Goal: Communication & Community: Participate in discussion

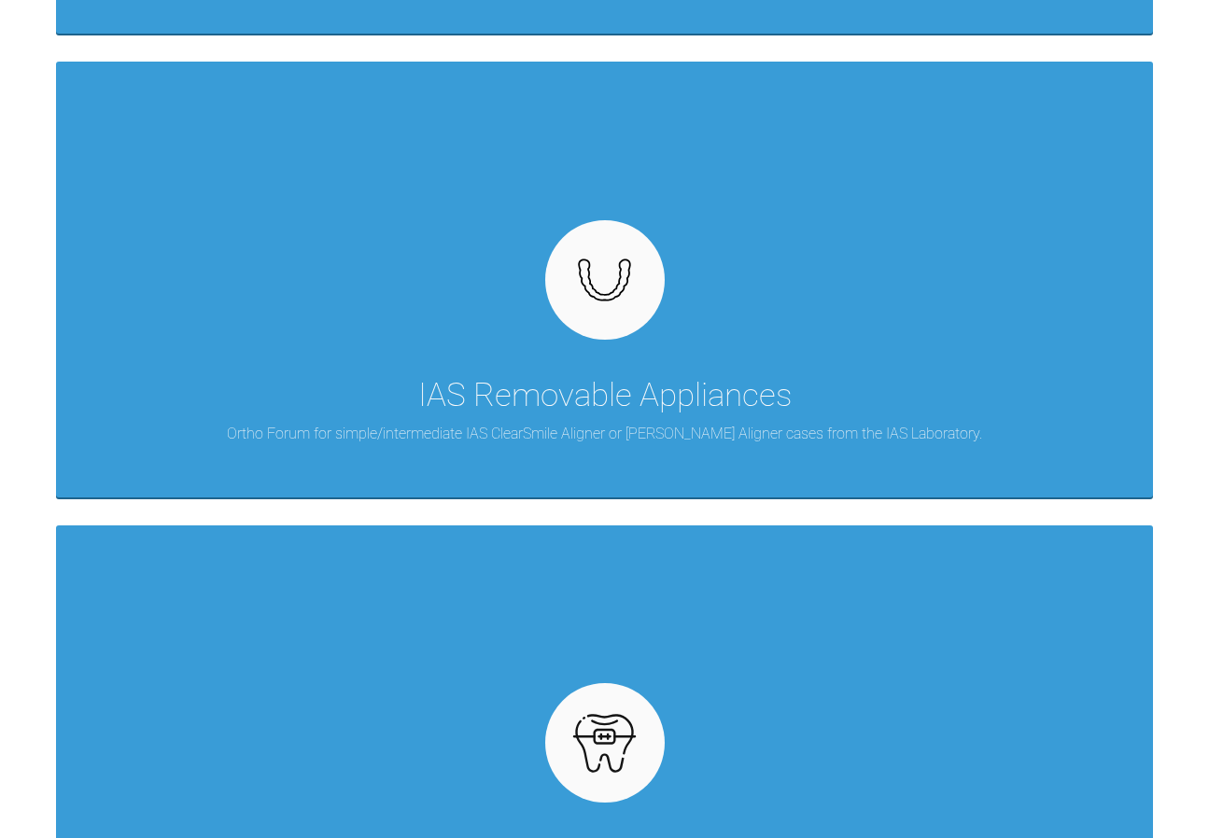
scroll to position [840, 0]
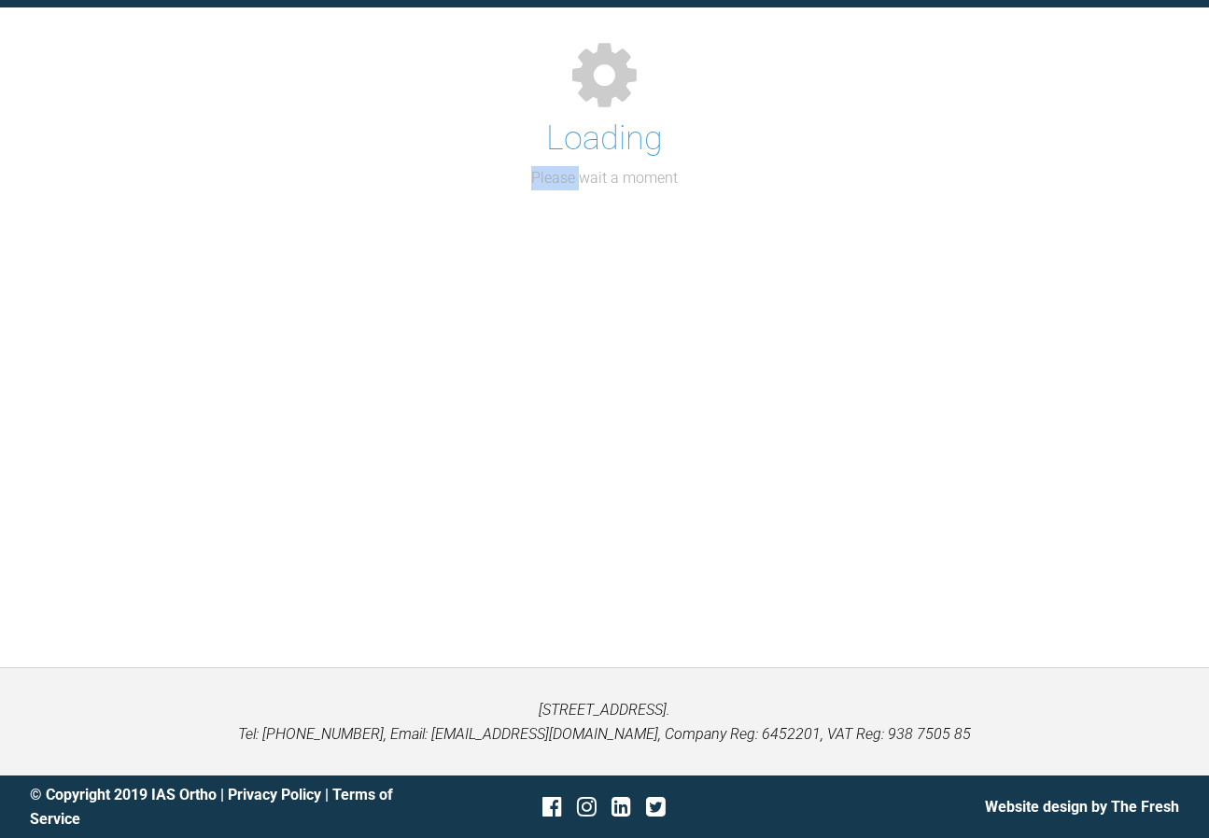
click at [186, 612] on div "Support Forum Back to Home Go to case Loading Please wait a moment" at bounding box center [604, 293] width 1209 height 750
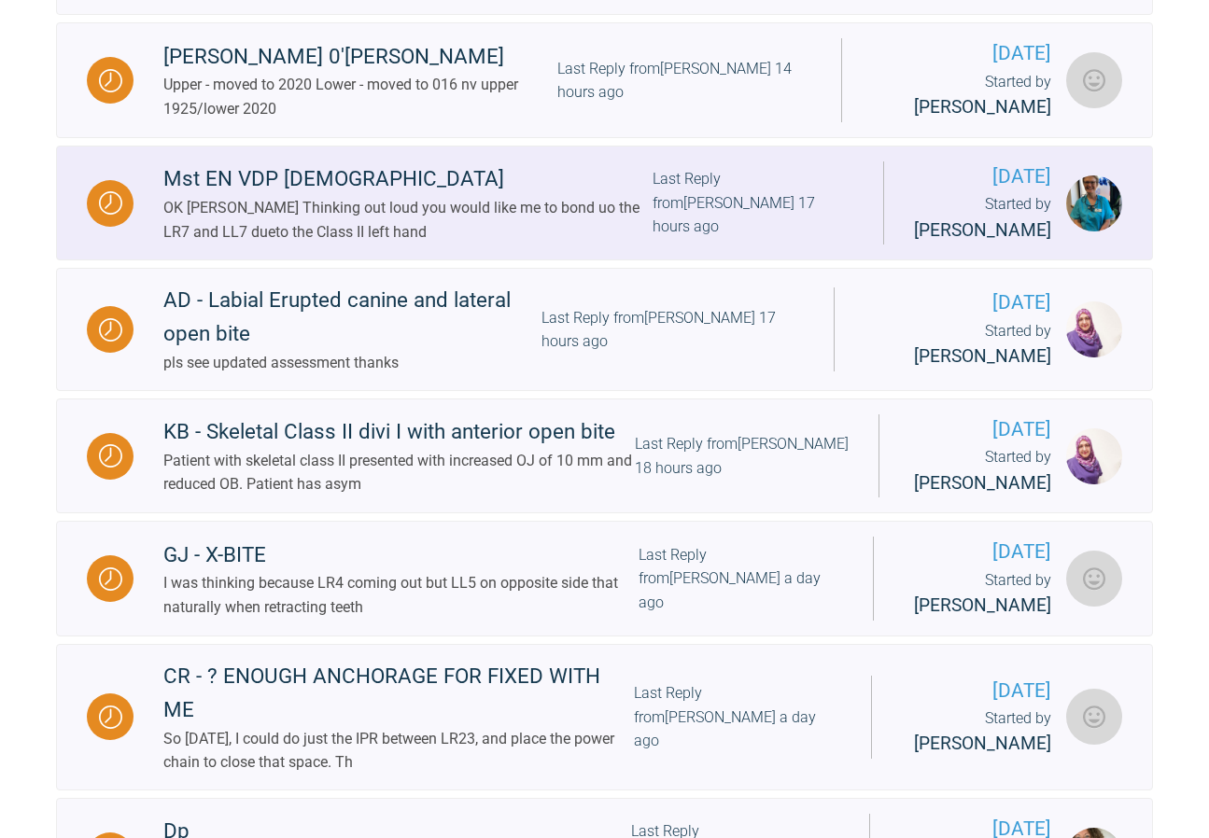
click at [523, 151] on link "Mst EN VDP [DEMOGRAPHIC_DATA] OK [PERSON_NAME] Thinking out loud you would like…" at bounding box center [604, 204] width 1097 height 116
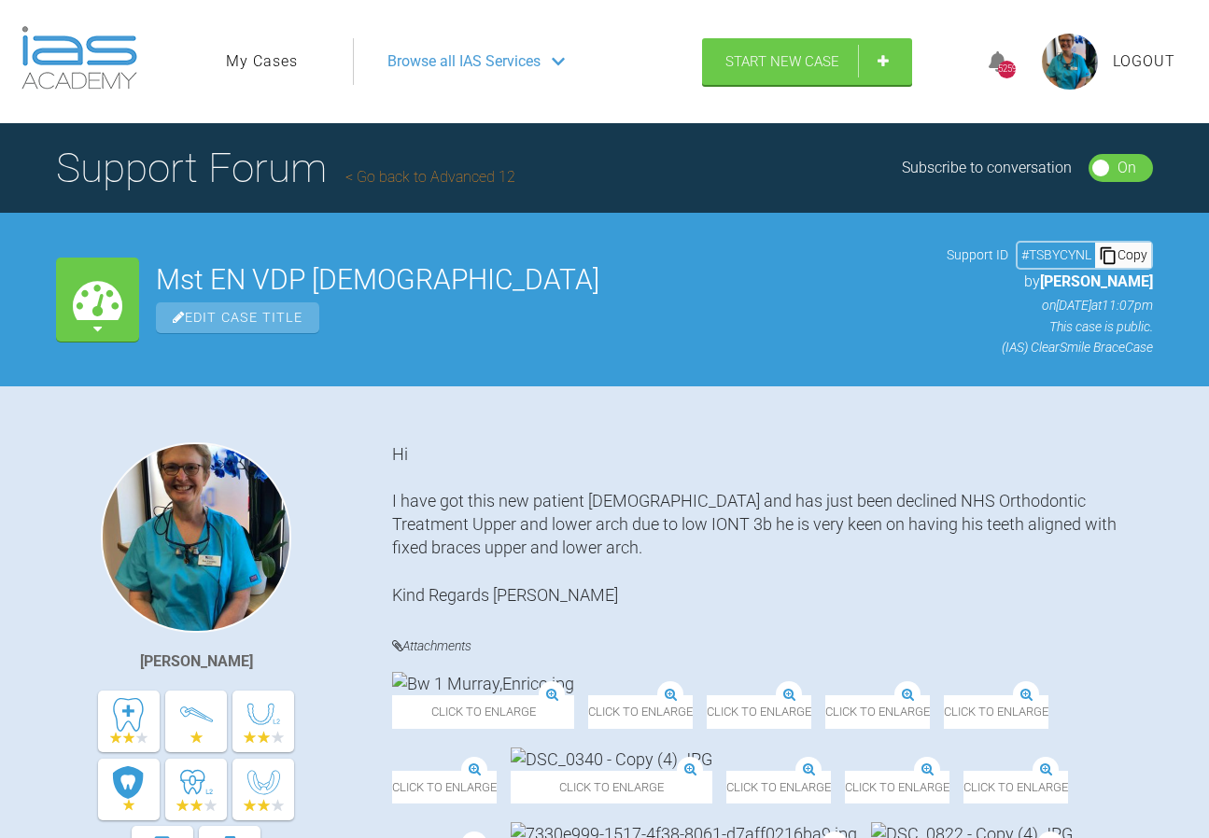
click at [256, 55] on link "My Cases" at bounding box center [262, 61] width 72 height 24
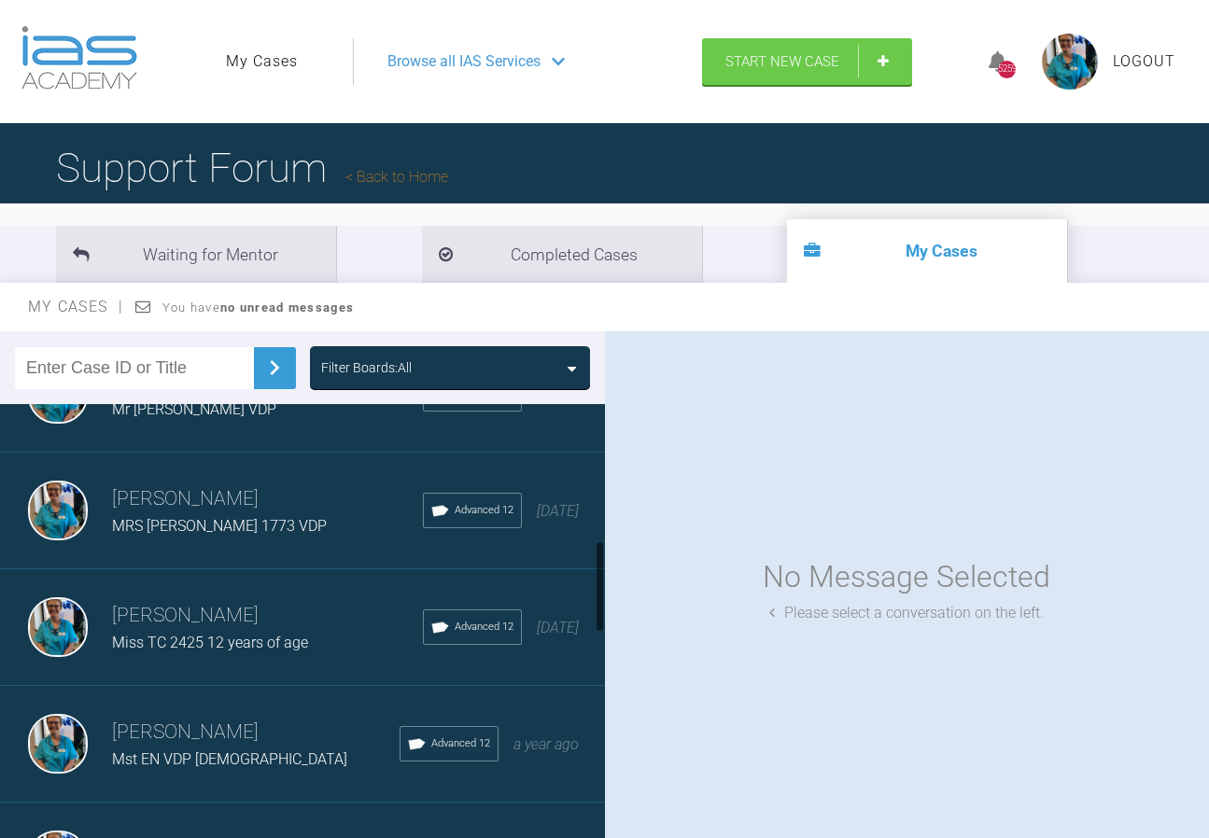
scroll to position [654, 0]
click at [54, 743] on img at bounding box center [58, 742] width 60 height 60
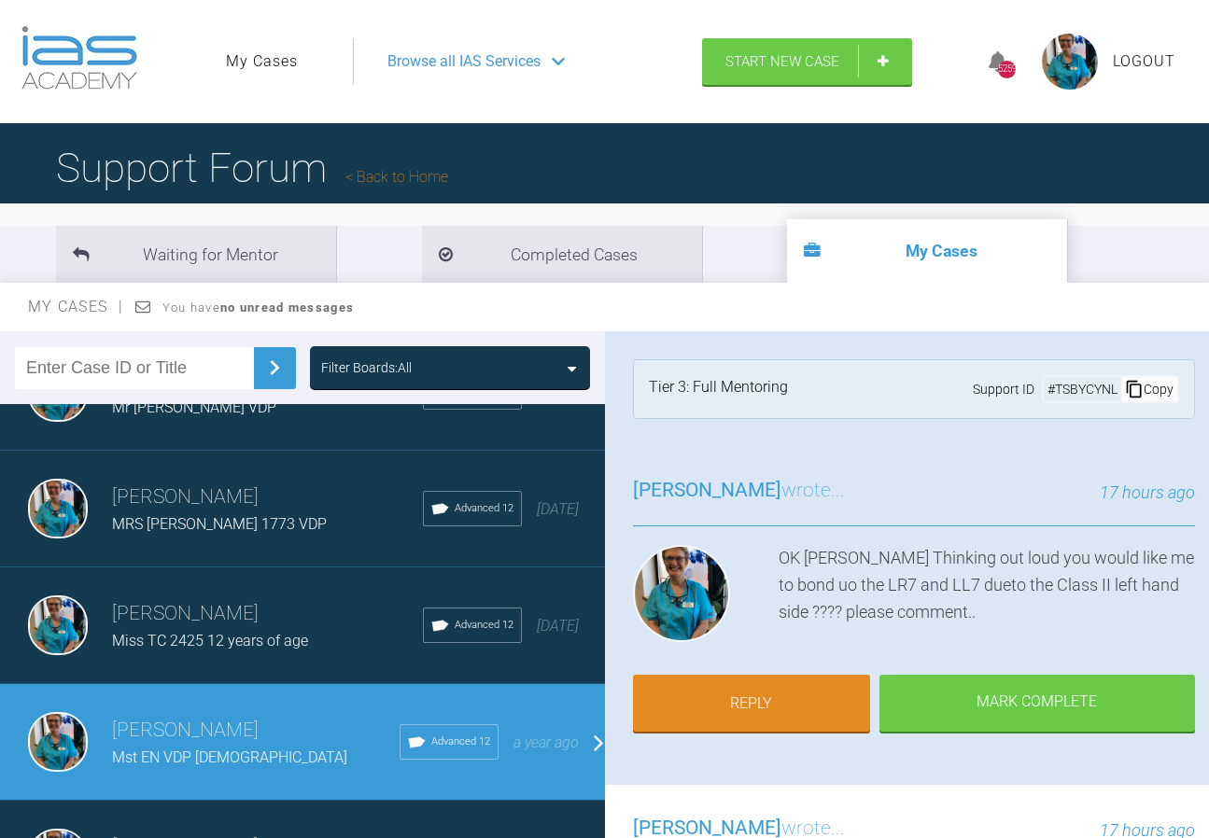
click at [54, 743] on img at bounding box center [58, 742] width 60 height 60
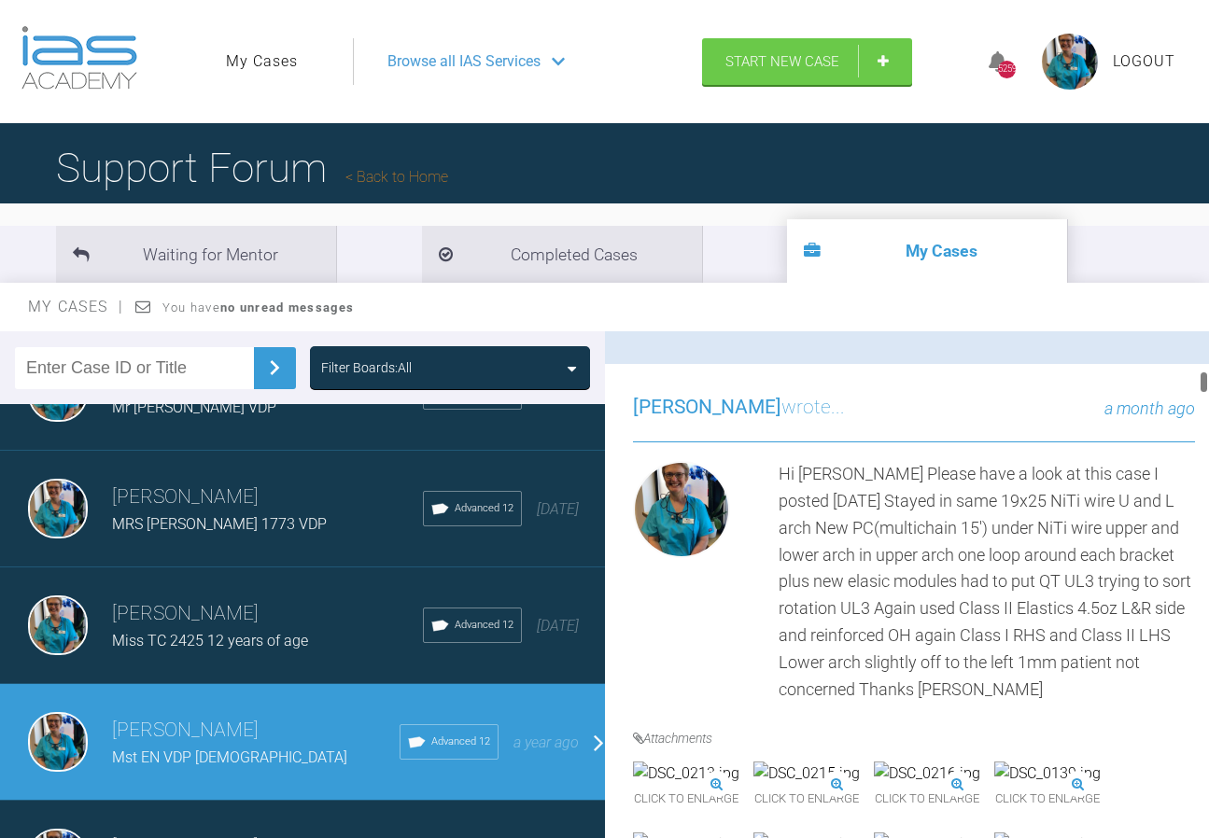
scroll to position [1587, 0]
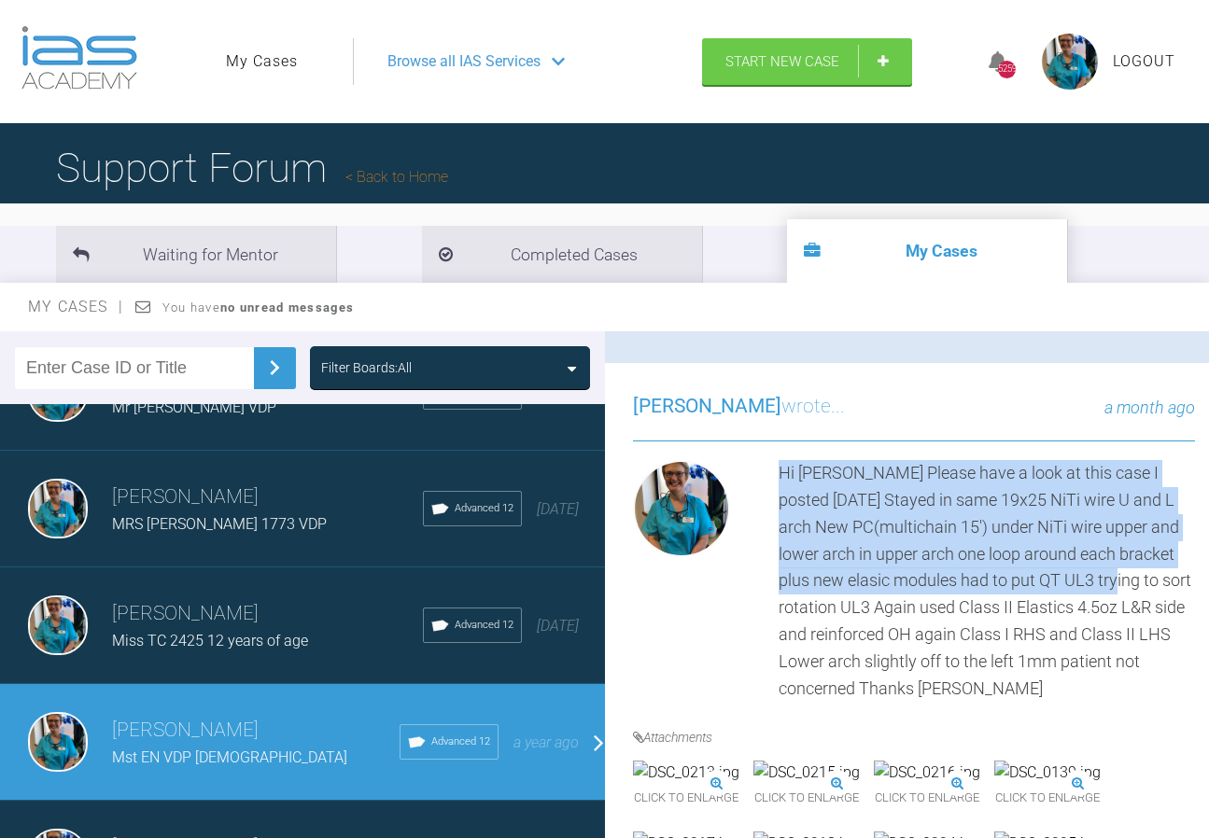
drag, startPoint x: 780, startPoint y: 469, endPoint x: 1152, endPoint y: 569, distance: 385.7
click at [1152, 569] on div "Hi [PERSON_NAME] Please have a look at this case I posted [DATE] Stayed in same…" at bounding box center [987, 581] width 417 height 242
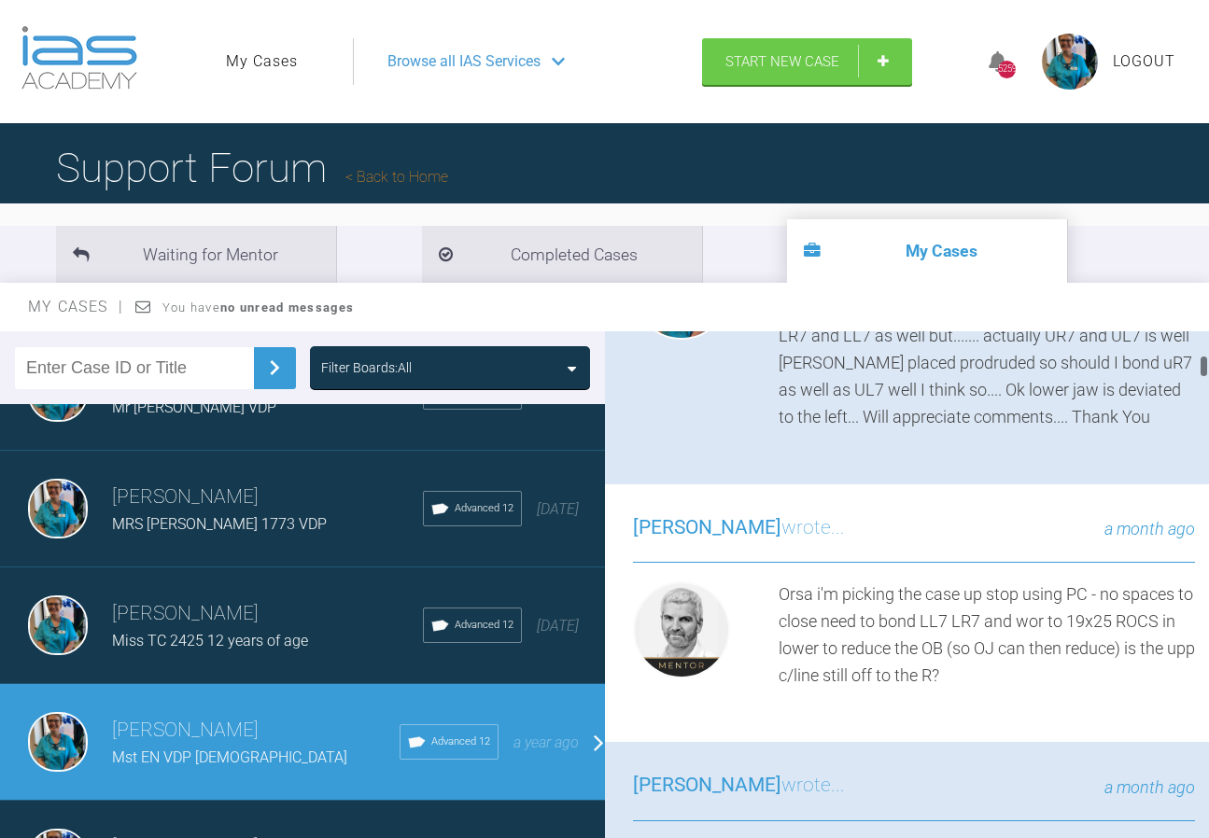
scroll to position [840, 0]
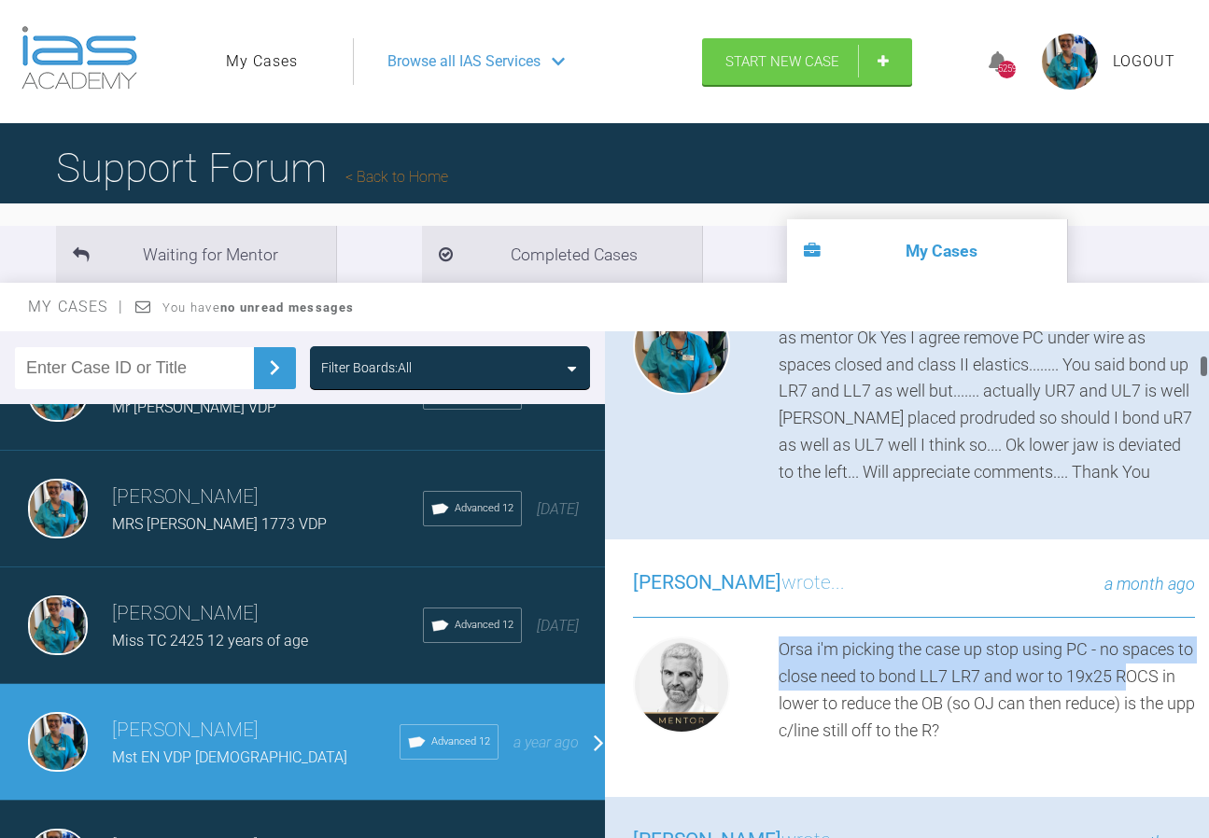
drag, startPoint x: 776, startPoint y: 646, endPoint x: 1106, endPoint y: 515, distance: 355.4
click at [1093, 569] on div "[PERSON_NAME] wrote... a month ago [PERSON_NAME] i'm picking the case up stop u…" at bounding box center [914, 669] width 619 height 259
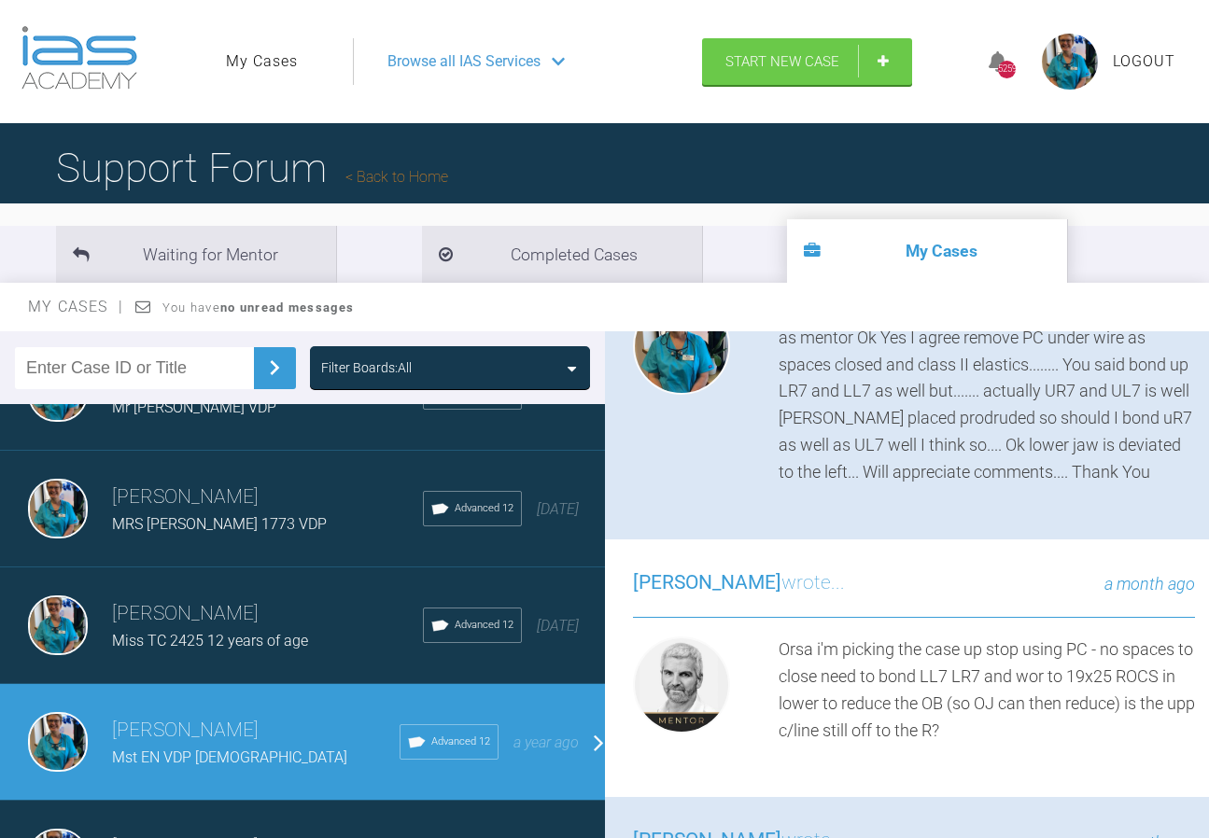
drag, startPoint x: 824, startPoint y: 656, endPoint x: 721, endPoint y: 671, distance: 104.7
click at [825, 656] on div "Orsa i'm picking the case up stop using PC - no spaces to close need to bond LL…" at bounding box center [987, 690] width 417 height 107
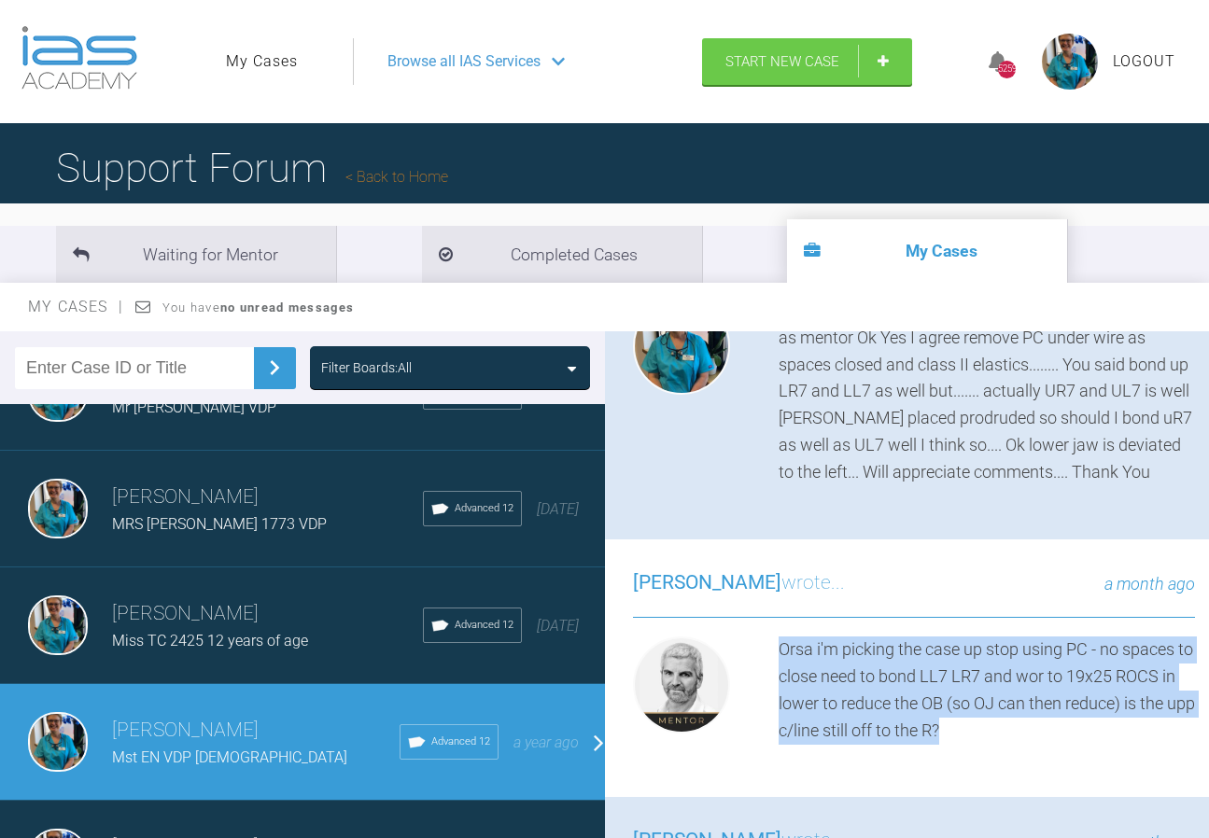
drag, startPoint x: 779, startPoint y: 642, endPoint x: 1194, endPoint y: 722, distance: 423.0
click at [1208, 722] on html "My Cases Logout Browse all IAS Services Start New Case 5259 Logout Support Foru…" at bounding box center [604, 522] width 1209 height 1044
copy div "Orsa i'm picking the case up stop using PC - no spaces to close need to bond LL…"
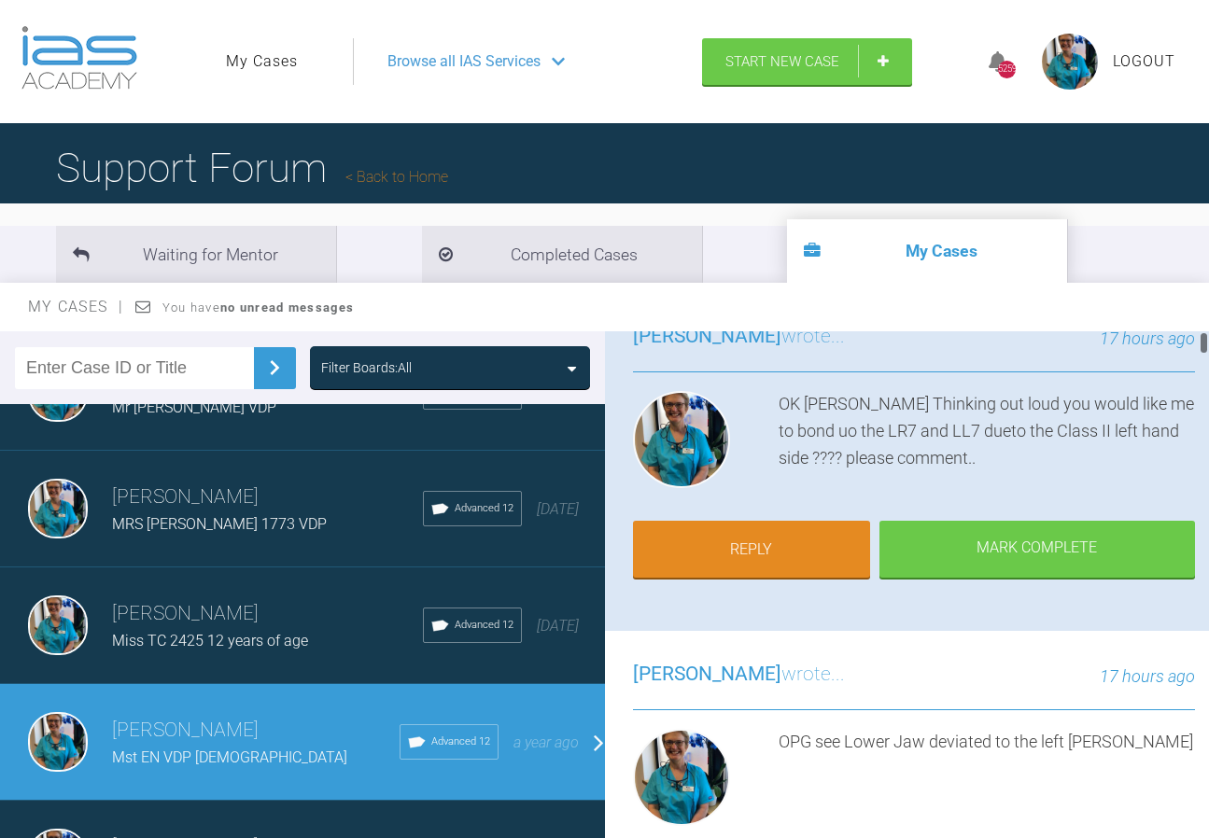
scroll to position [0, 0]
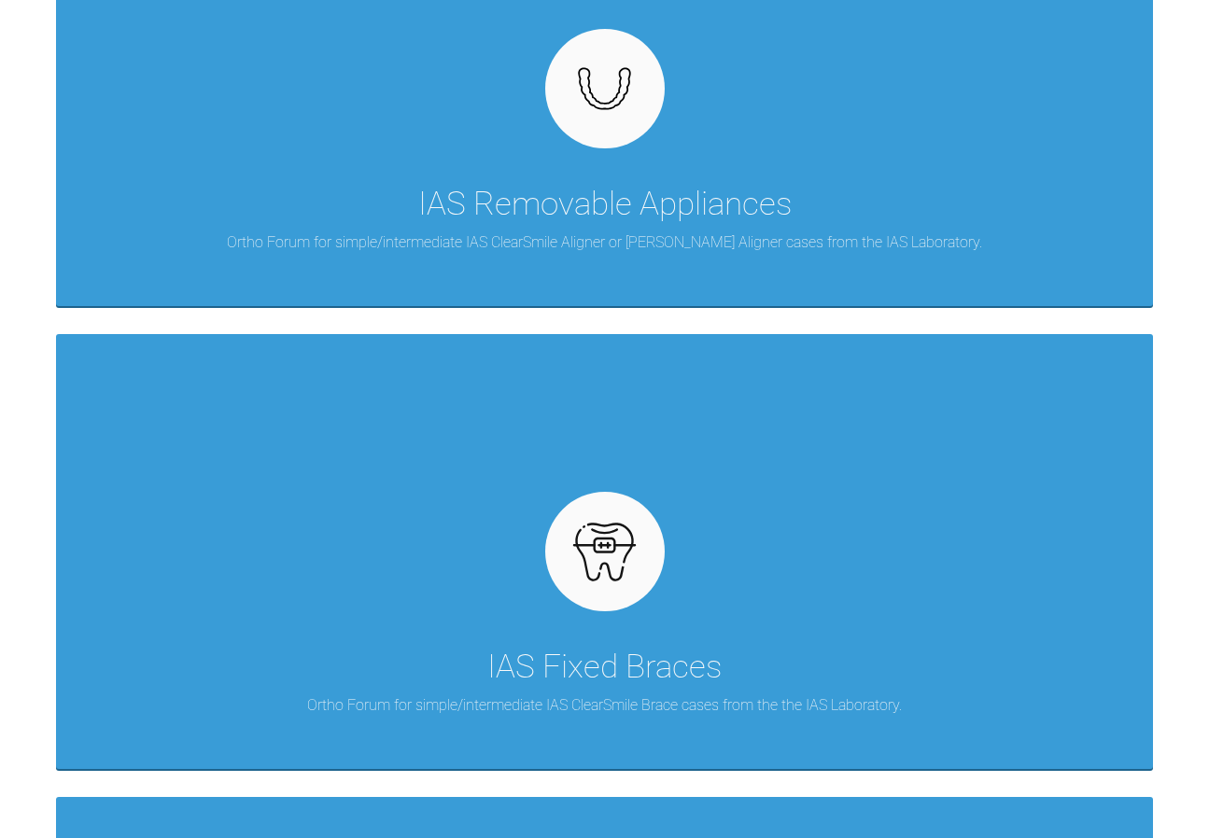
scroll to position [1027, 0]
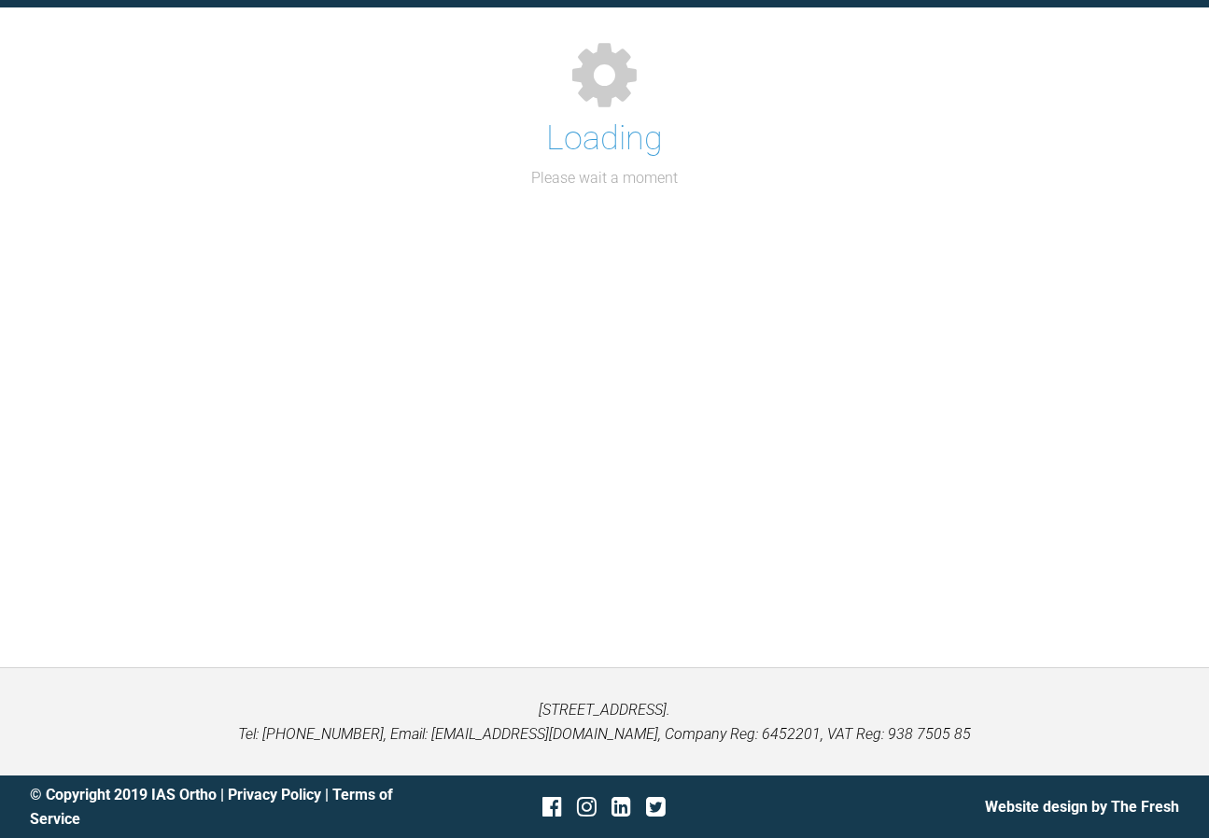
click at [181, 630] on div "Support Forum Back to Home Go to case Loading Please wait a moment" at bounding box center [604, 293] width 1209 height 750
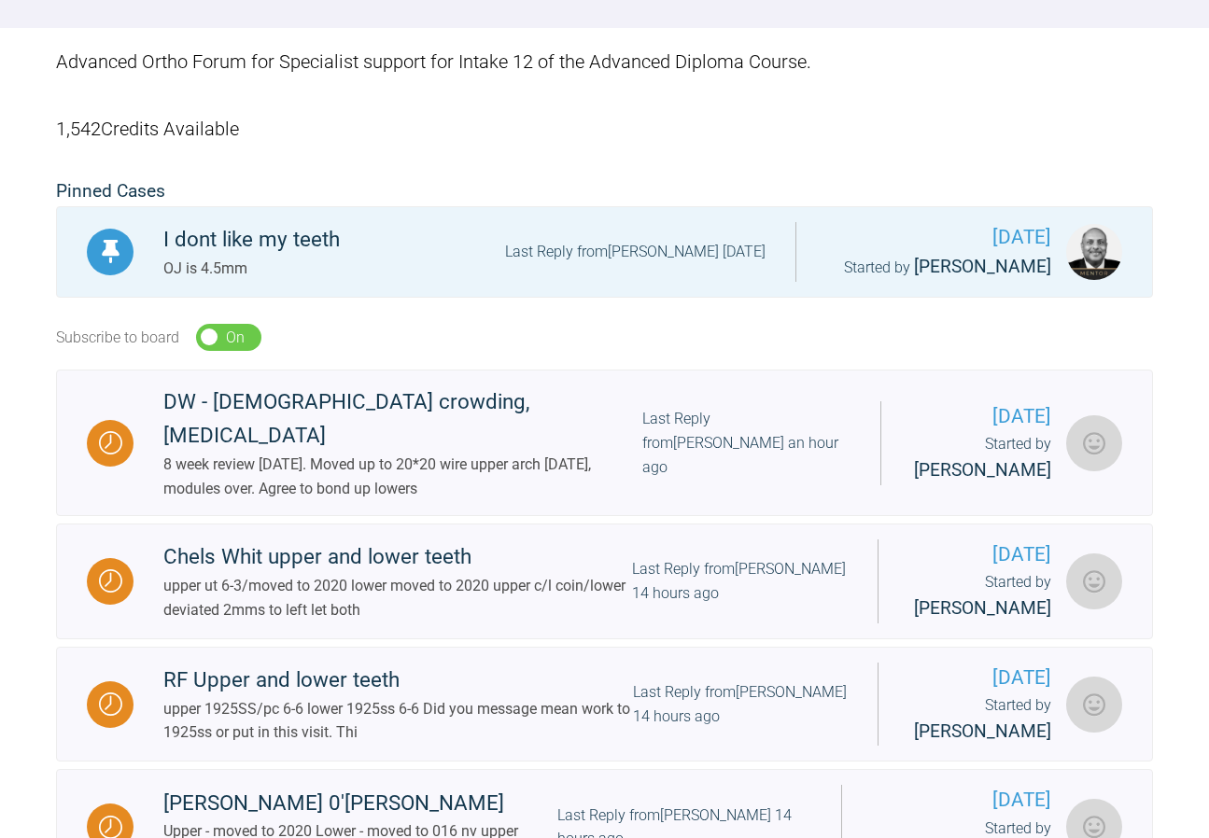
scroll to position [93, 0]
